Goal: Task Accomplishment & Management: Complete application form

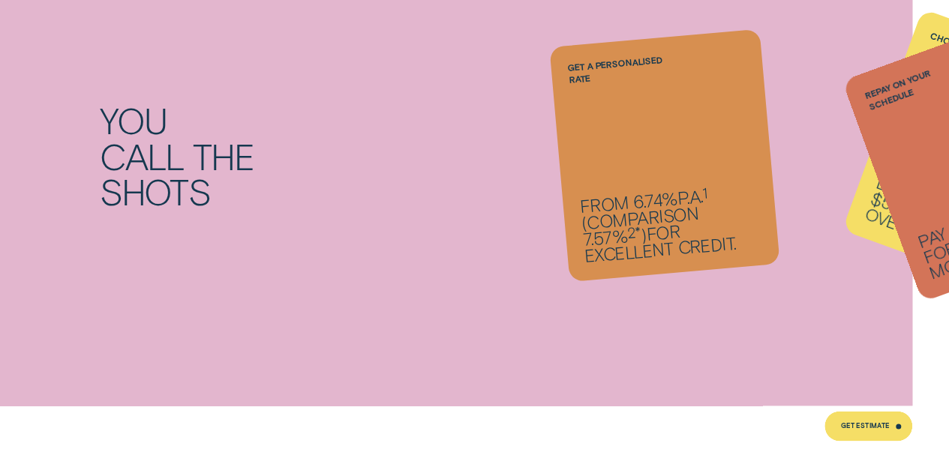
scroll to position [975, 0]
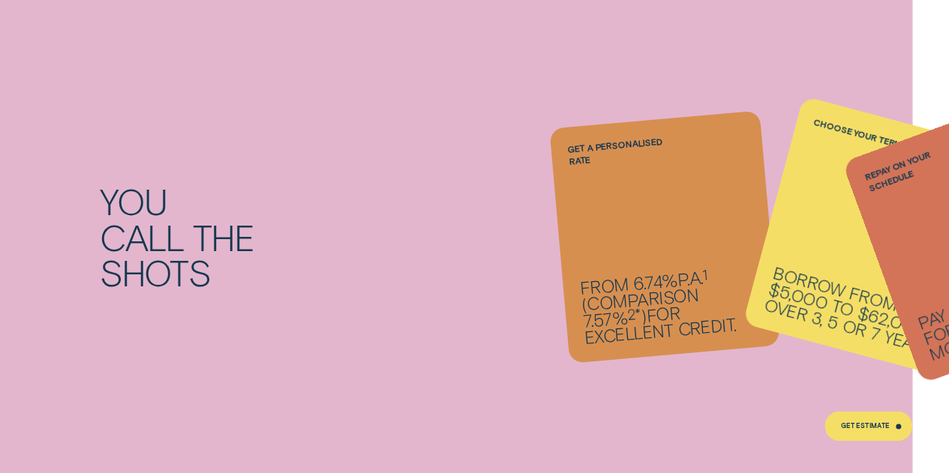
drag, startPoint x: 686, startPoint y: 247, endPoint x: 629, endPoint y: 250, distance: 57.8
click at [629, 250] on li "Repay on your schedule Pay it back weekly, fortnightly or monthly." at bounding box center [664, 237] width 211 height 236
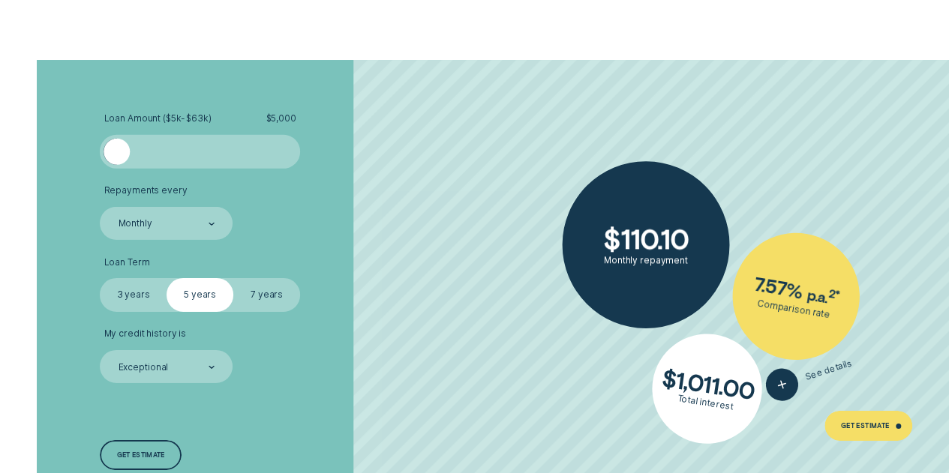
scroll to position [2326, 0]
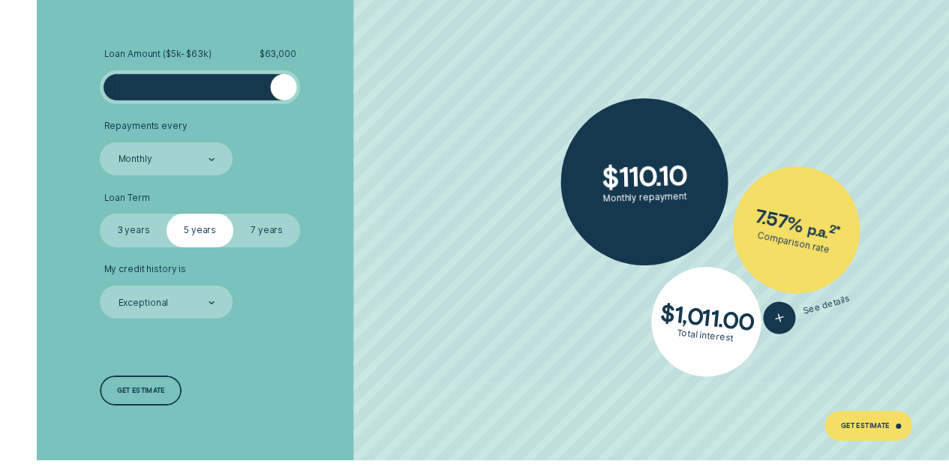
drag, startPoint x: 117, startPoint y: 85, endPoint x: 339, endPoint y: 103, distance: 222.8
click at [339, 103] on li "Loan Amount ( $5k - $63k ) $ 63,000" at bounding box center [252, 76] width 305 height 55
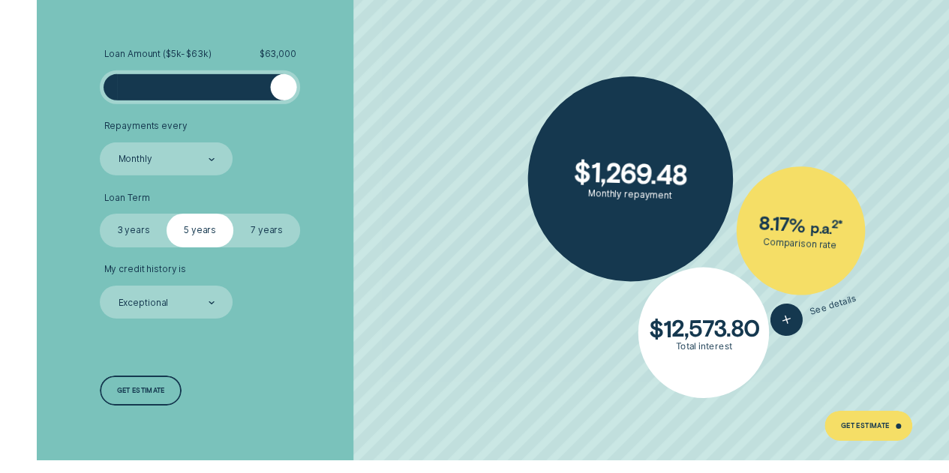
click at [269, 227] on label "7 years" at bounding box center [266, 230] width 67 height 33
click at [233, 214] on input "7 years" at bounding box center [233, 214] width 0 height 0
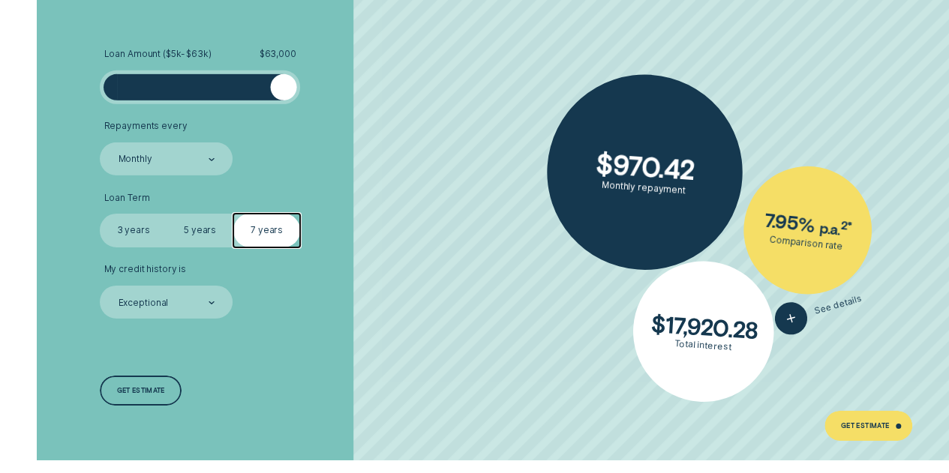
click at [213, 229] on label "5 years" at bounding box center [200, 230] width 67 height 33
click at [167, 214] on input "5 years" at bounding box center [167, 214] width 0 height 0
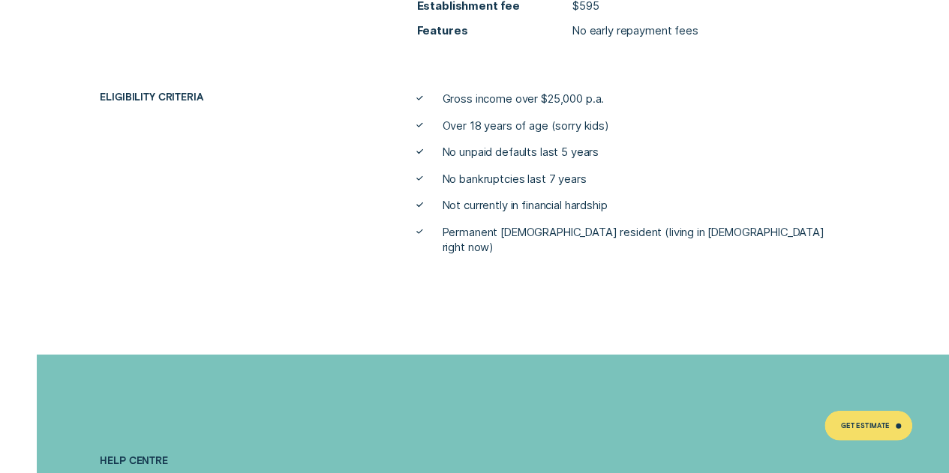
scroll to position [4726, 0]
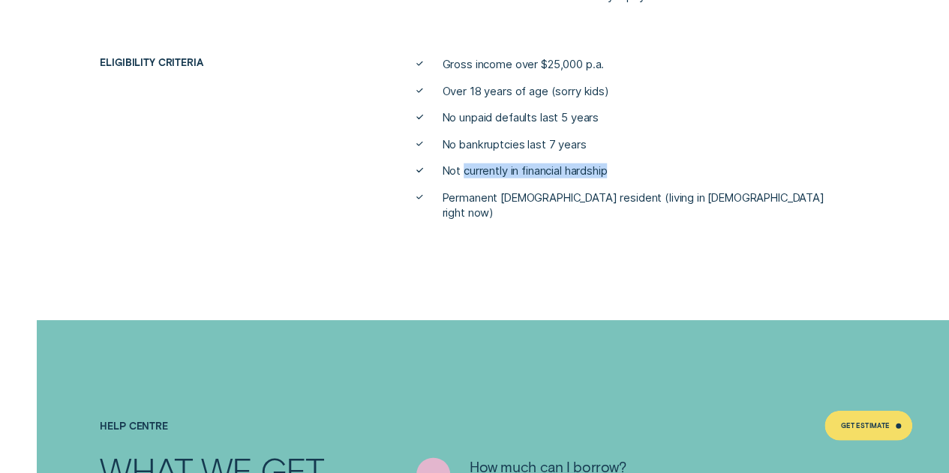
drag, startPoint x: 489, startPoint y: 170, endPoint x: 630, endPoint y: 169, distance: 141.1
click at [630, 169] on li "Not currently in financial hardship" at bounding box center [632, 171] width 432 height 15
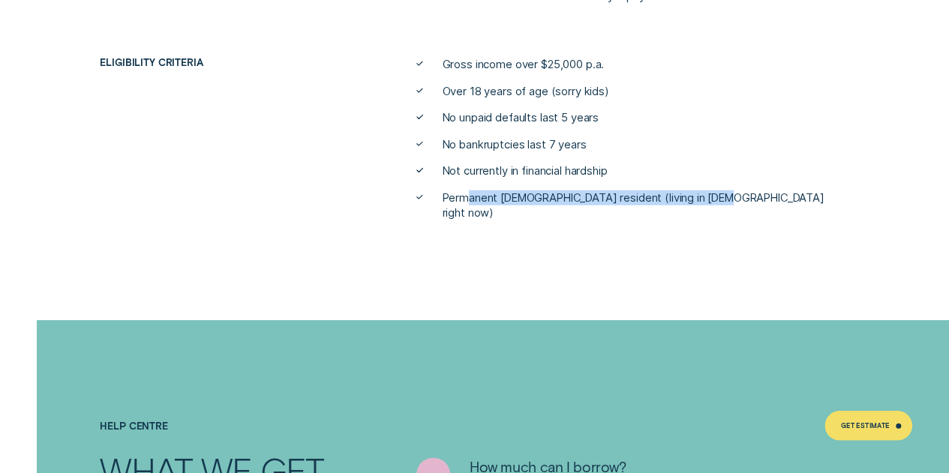
drag, startPoint x: 467, startPoint y: 200, endPoint x: 702, endPoint y: 202, distance: 235.6
click at [702, 202] on span "Permanent [DEMOGRAPHIC_DATA] resident (living in [DEMOGRAPHIC_DATA] right now)" at bounding box center [645, 206] width 407 height 30
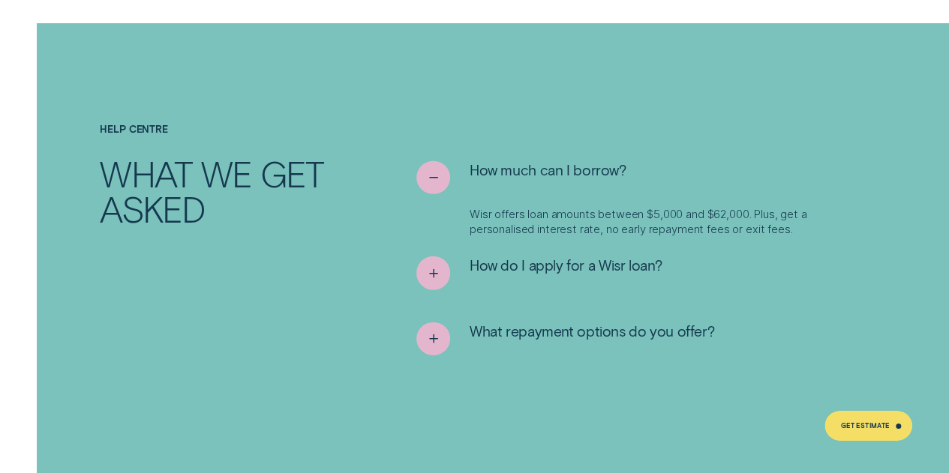
scroll to position [5027, 0]
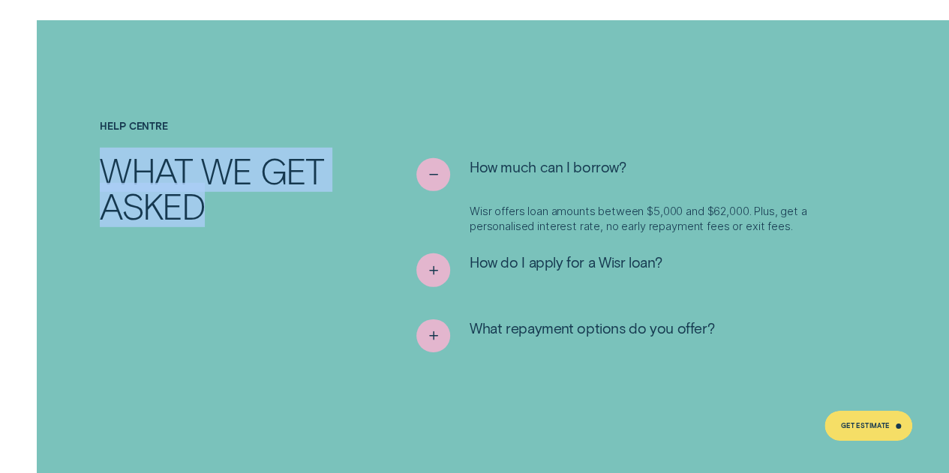
drag, startPoint x: 106, startPoint y: 152, endPoint x: 246, endPoint y: 191, distance: 145.6
click at [246, 191] on h2 "What we get asked" at bounding box center [221, 187] width 242 height 71
drag, startPoint x: 104, startPoint y: 113, endPoint x: 263, endPoint y: 184, distance: 174.0
click at [263, 184] on div "Help Centre What we get asked" at bounding box center [222, 172] width 254 height 103
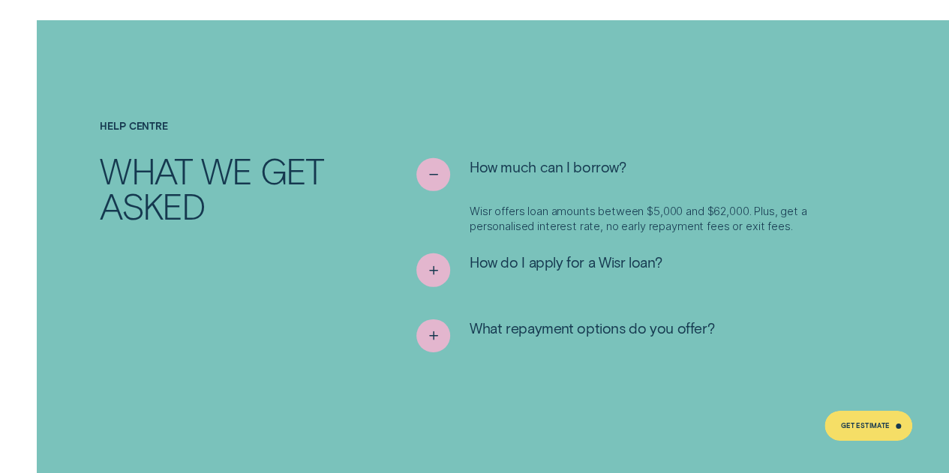
click at [339, 76] on div at bounding box center [493, 252] width 912 height 464
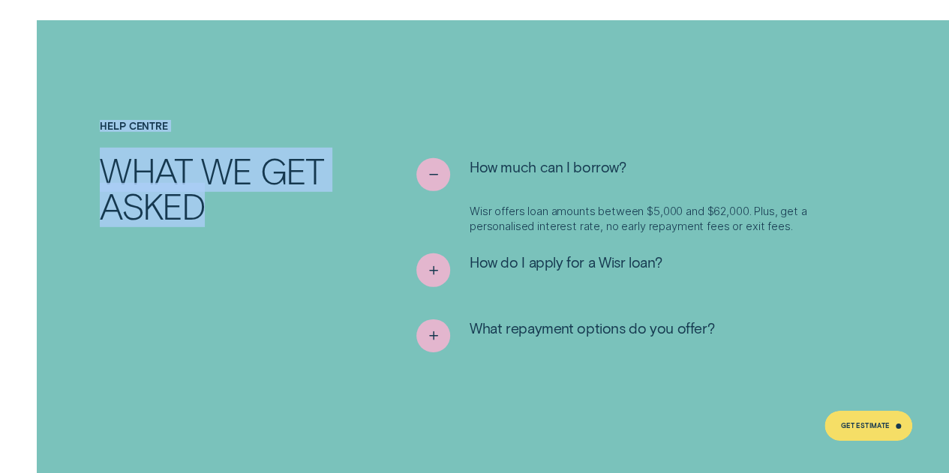
drag, startPoint x: 99, startPoint y: 110, endPoint x: 241, endPoint y: 202, distance: 168.8
click at [241, 202] on div "Help Centre What we get asked" at bounding box center [222, 172] width 254 height 103
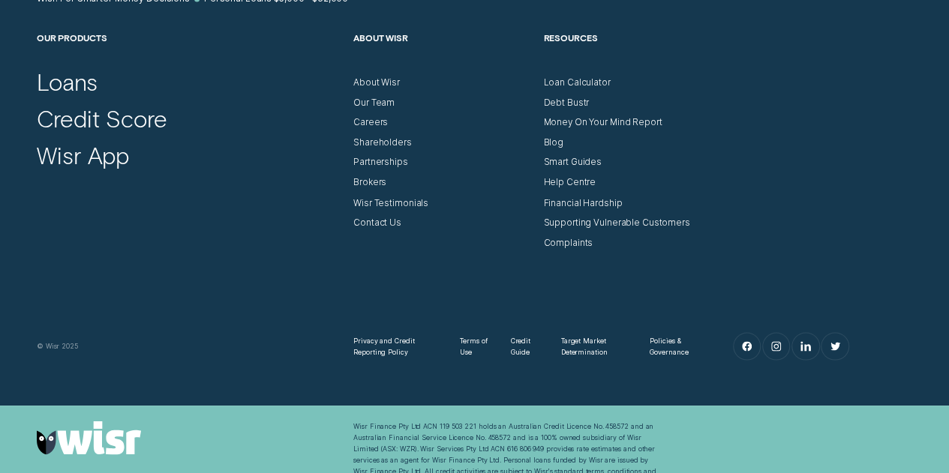
scroll to position [6838, 0]
